Goal: Information Seeking & Learning: Learn about a topic

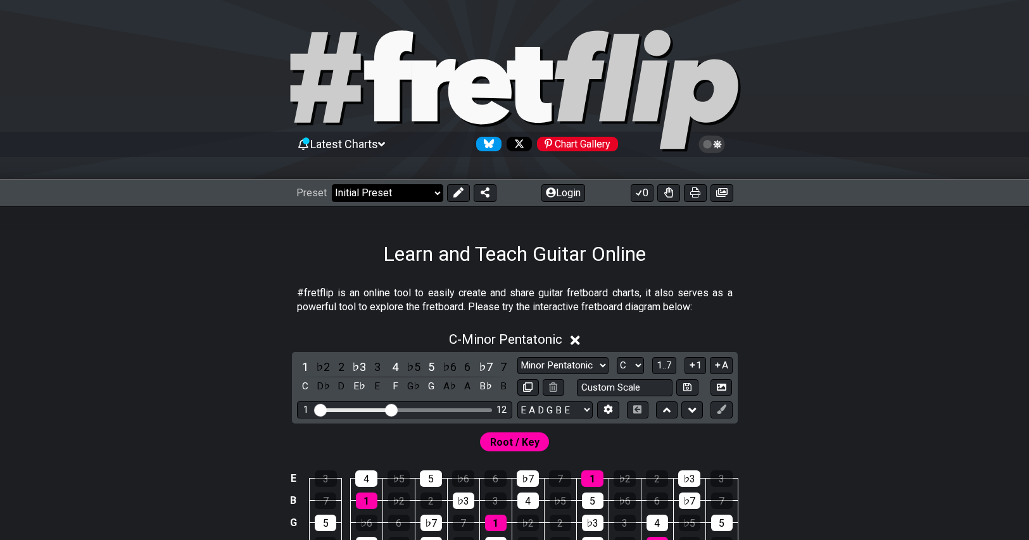
click at [390, 196] on select "Welcome to #fretflip! Initial Preset Custom Preset Minor Pentatonic Major Penta…" at bounding box center [387, 193] width 111 height 18
click at [332, 184] on select "Welcome to #fretflip! Initial Preset Custom Preset Minor Pentatonic Major Penta…" at bounding box center [387, 193] width 111 height 18
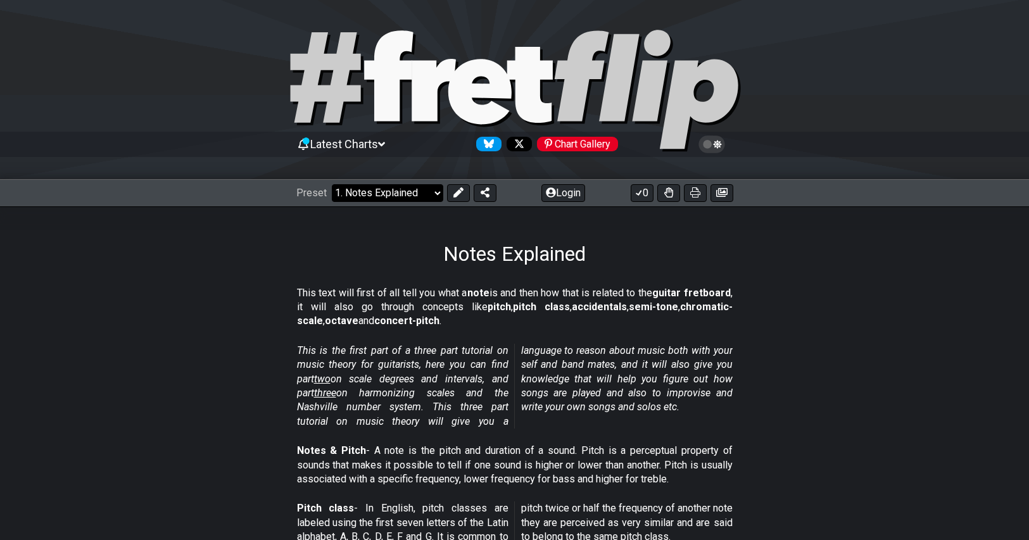
click at [378, 195] on select "Welcome to #fretflip! Initial Preset Custom Preset Minor Pentatonic Major Penta…" at bounding box center [387, 193] width 111 height 18
click at [332, 184] on select "Welcome to #fretflip! Initial Preset Custom Preset Minor Pentatonic Major Penta…" at bounding box center [387, 193] width 111 height 18
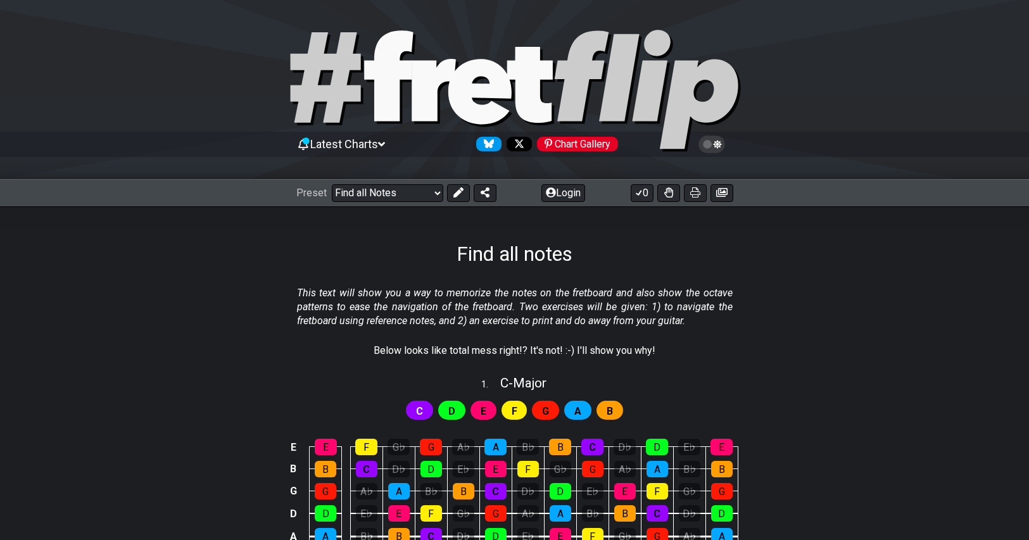
click at [394, 205] on div "Preset Welcome to #fretflip! Initial Preset Custom Preset Minor Pentatonic Majo…" at bounding box center [514, 193] width 1029 height 28
click at [396, 201] on select "Welcome to #fretflip! Initial Preset Custom Preset Minor Pentatonic Major Penta…" at bounding box center [387, 193] width 111 height 18
click at [332, 184] on select "Welcome to #fretflip! Initial Preset Custom Preset Minor Pentatonic Major Penta…" at bounding box center [387, 193] width 111 height 18
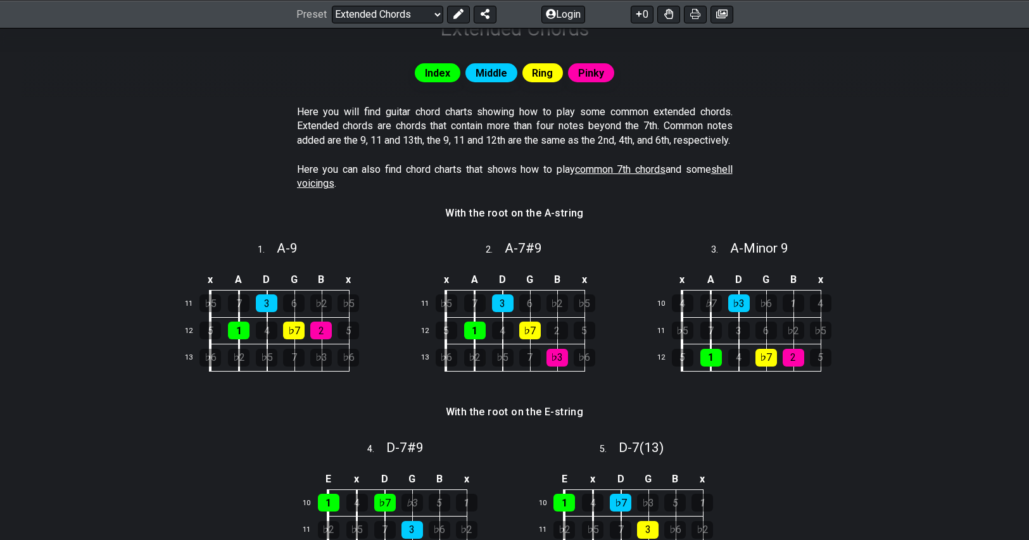
scroll to position [63, 0]
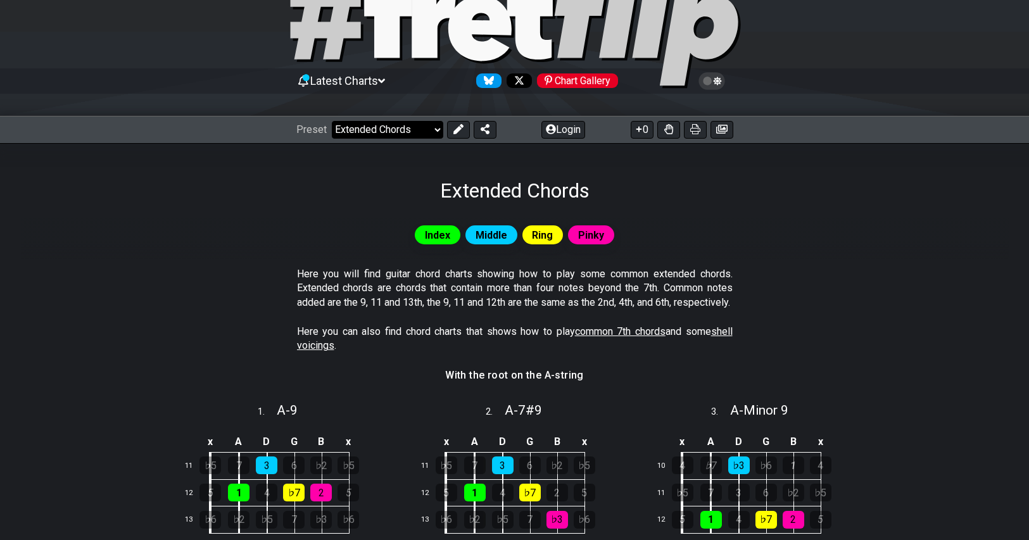
click at [376, 128] on select "Welcome to #fretflip! Initial Preset Custom Preset Minor Pentatonic Major Penta…" at bounding box center [387, 130] width 111 height 18
click at [332, 121] on select "Welcome to #fretflip! Initial Preset Custom Preset Minor Pentatonic Major Penta…" at bounding box center [387, 130] width 111 height 18
select select "/3nps-caged-shapes"
select select "A"
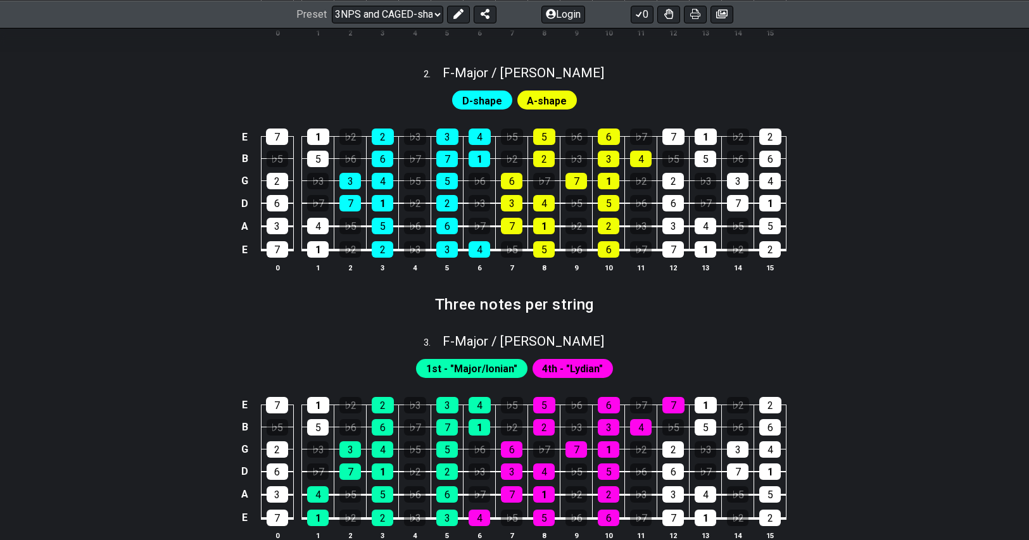
scroll to position [507, 0]
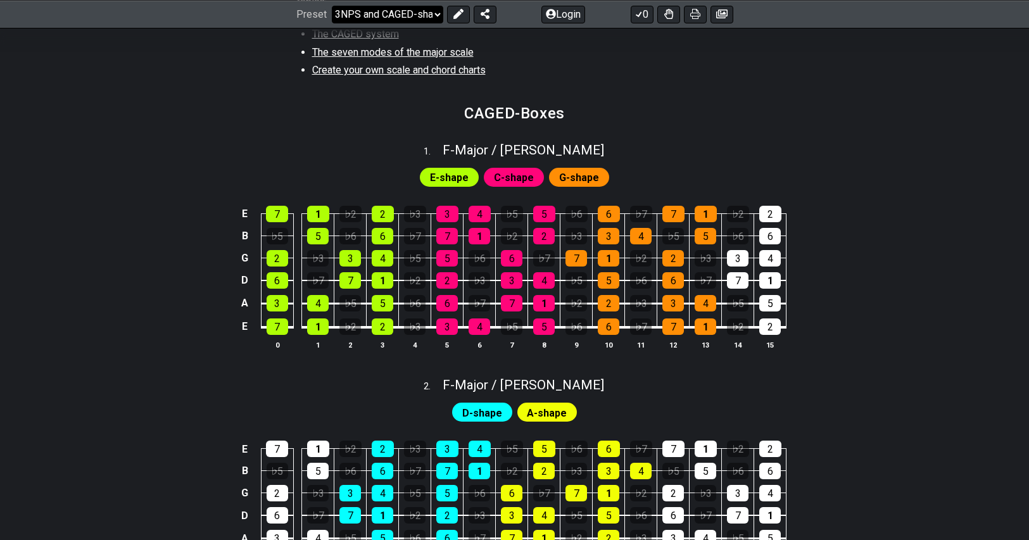
click at [366, 6] on select "Welcome to #fretflip! Initial Preset Custom Preset Minor Pentatonic Major Penta…" at bounding box center [387, 14] width 111 height 18
click at [332, 23] on select "Welcome to #fretflip! Initial Preset Custom Preset Minor Pentatonic Major Penta…" at bounding box center [387, 14] width 111 height 18
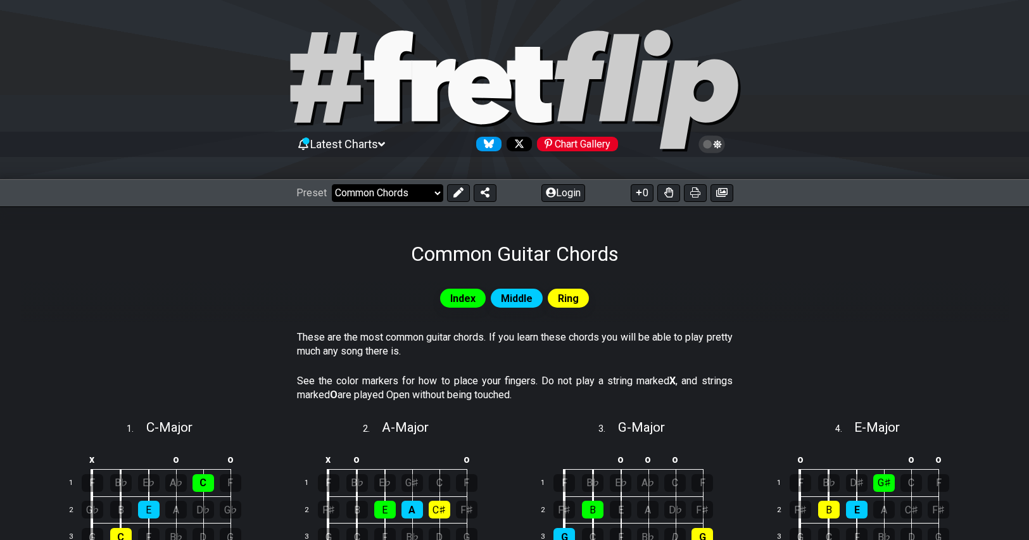
click at [393, 197] on select "Welcome to #fretflip! Initial Preset Custom Preset Minor Pentatonic Major Penta…" at bounding box center [387, 193] width 111 height 18
click at [332, 184] on select "Welcome to #fretflip! Initial Preset Custom Preset Minor Pentatonic Major Penta…" at bounding box center [387, 193] width 111 height 18
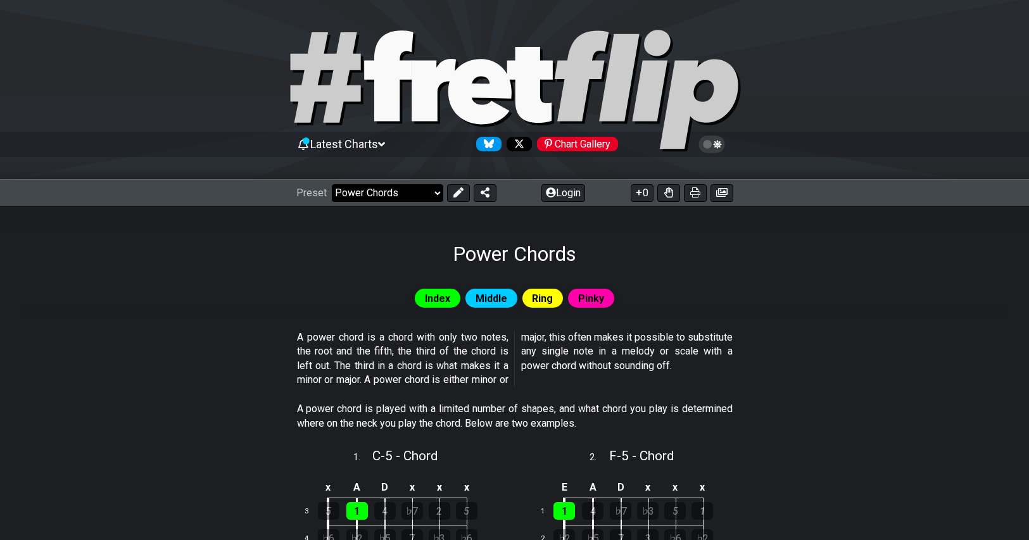
click at [403, 193] on select "Welcome to #fretflip! Initial Preset Custom Preset Minor Pentatonic Major Penta…" at bounding box center [387, 193] width 111 height 18
click at [332, 184] on select "Welcome to #fretflip! Initial Preset Custom Preset Minor Pentatonic Major Penta…" at bounding box center [387, 193] width 111 height 18
select select "/movable-7th-chords"
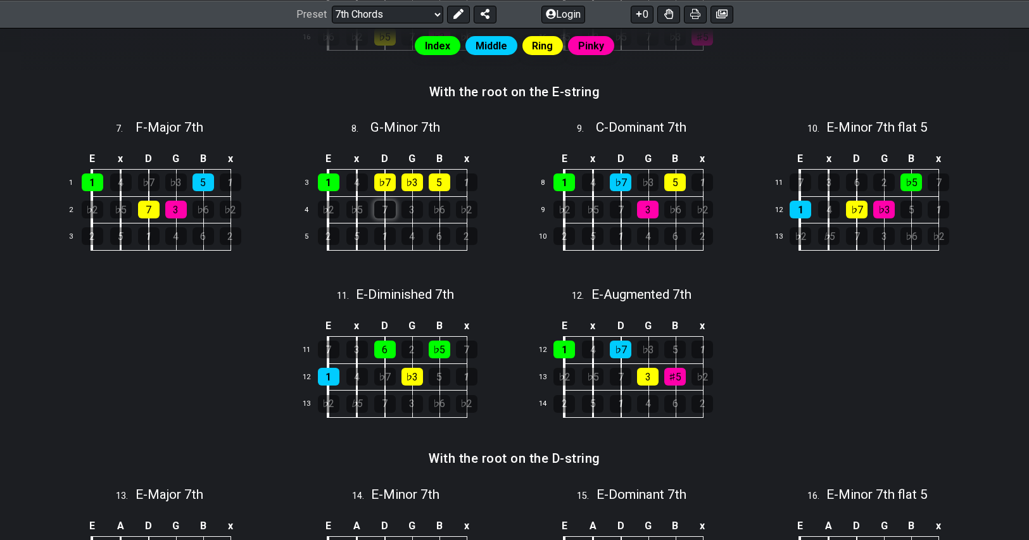
scroll to position [760, 0]
